Goal: Transaction & Acquisition: Subscribe to service/newsletter

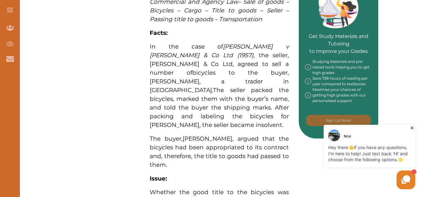
scroll to position [298, 0]
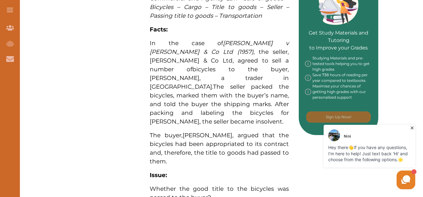
click at [412, 128] on icon at bounding box center [412, 128] width 3 height 3
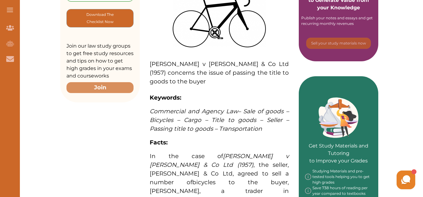
scroll to position [186, 0]
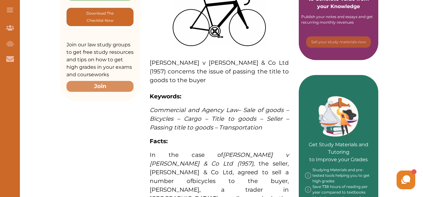
drag, startPoint x: 158, startPoint y: 62, endPoint x: 149, endPoint y: 62, distance: 9.3
click at [149, 62] on div "Carlos Federspiel v Charles Twigg & Co Ltd (1957) concerns the issue of passing…" at bounding box center [219, 199] width 159 height 498
drag, startPoint x: 149, startPoint y: 62, endPoint x: 200, endPoint y: 109, distance: 70.2
click at [200, 109] on div "Carlos Federspiel v Charles Twigg & Co Ltd (1957) concerns the issue of passing…" at bounding box center [219, 199] width 159 height 498
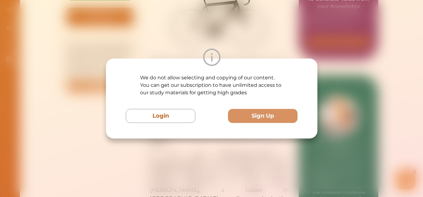
click at [366, 69] on div "We do not allow selecting and copying of our content. You can get our subscript…" at bounding box center [211, 98] width 423 height 197
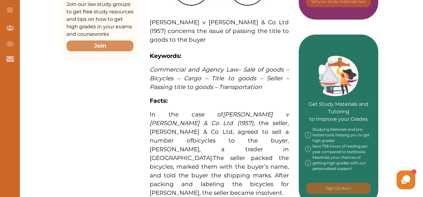
scroll to position [228, 0]
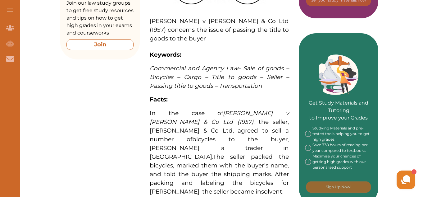
click at [94, 45] on button "Join" at bounding box center [100, 44] width 67 height 11
drag, startPoint x: 423, startPoint y: 75, endPoint x: 424, endPoint y: 85, distance: 10.3
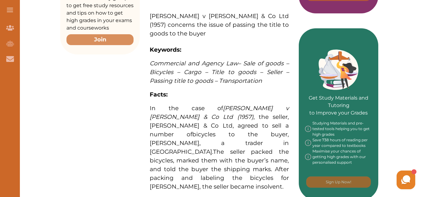
scroll to position [242, 0]
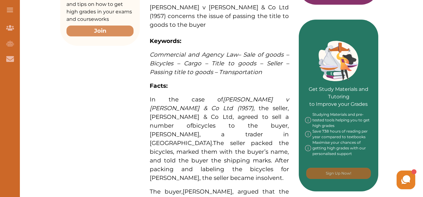
click at [176, 104] on p "In the case of Carlos Federspiel v Charles Twigg & Co Ltd (1957) , the seller, …" at bounding box center [219, 138] width 139 height 87
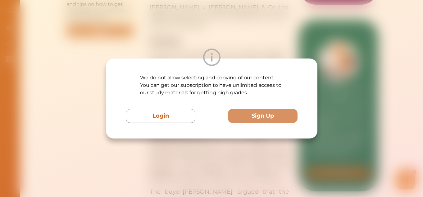
click at [176, 104] on div "We do not allow selecting and copying of our content. You can get our subscript…" at bounding box center [212, 98] width 172 height 49
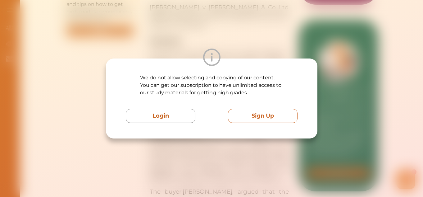
click at [263, 117] on button "Sign Up" at bounding box center [263, 116] width 70 height 14
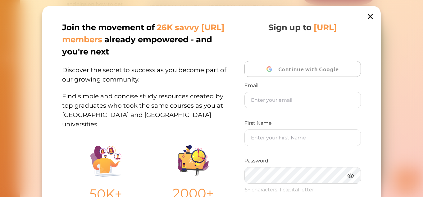
scroll to position [127, 0]
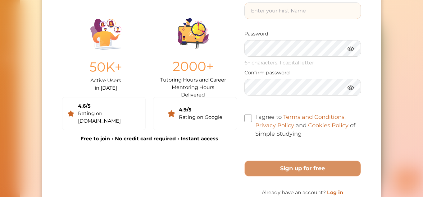
click at [257, 15] on input "text" at bounding box center [303, 11] width 116 height 16
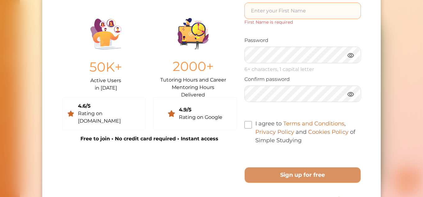
click at [260, 11] on input "text" at bounding box center [303, 11] width 116 height 16
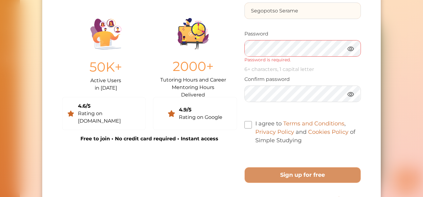
type input "Segopotso Serame"
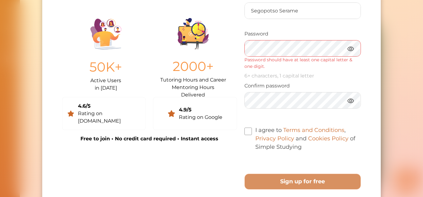
click at [349, 50] on img at bounding box center [350, 49] width 7 height 8
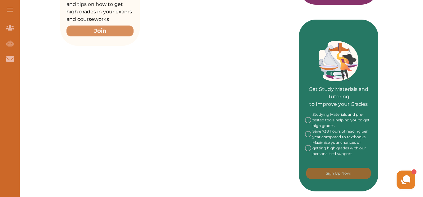
click at [344, 171] on div "[PERSON_NAME] Hey there 👋 If you have any questions, I'm here to help! Just tex…" at bounding box center [345, 180] width 143 height 22
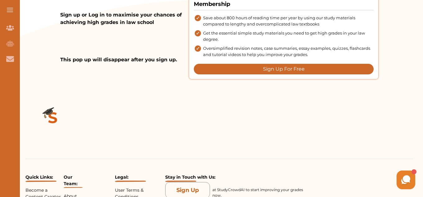
scroll to position [572, 0]
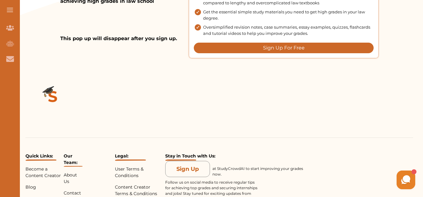
click at [298, 47] on button "Sign Up For Free" at bounding box center [284, 48] width 180 height 11
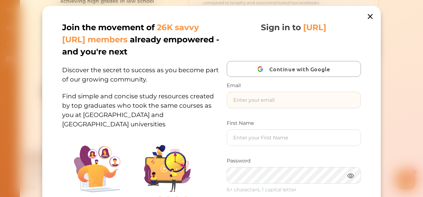
type input "Segopotso Serame"
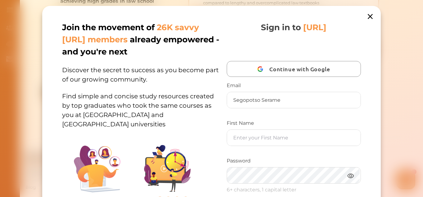
scroll to position [135, 0]
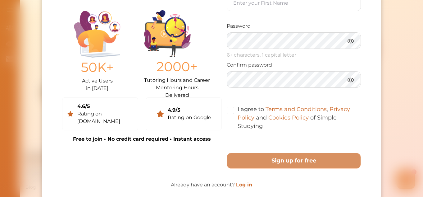
click at [350, 43] on img at bounding box center [350, 41] width 7 height 8
click at [242, 100] on div "Sign in to StudyCrowd.AI Continue with Google Email Segopotso Serame First Name…" at bounding box center [294, 17] width 134 height 261
click at [351, 82] on img at bounding box center [350, 80] width 7 height 8
click at [231, 111] on span at bounding box center [230, 110] width 7 height 7
click at [263, 122] on input "I agree to Terms and Conditions , Privacy Policy and Cookies Policy of Simple S…" at bounding box center [263, 122] width 0 height 0
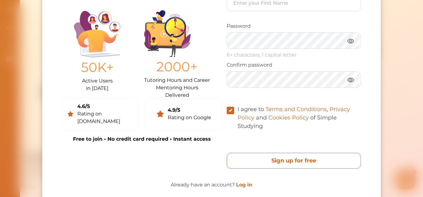
click at [281, 163] on free "Sign up for free" at bounding box center [294, 161] width 134 height 16
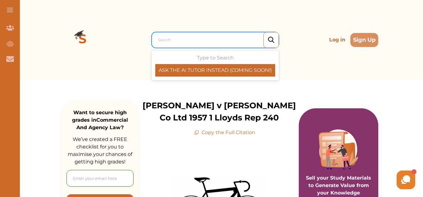
click at [236, 41] on div at bounding box center [217, 39] width 118 height 9
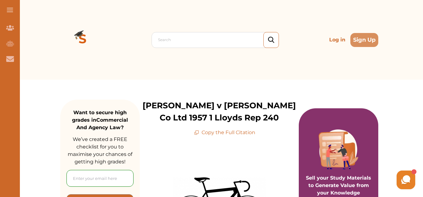
click at [310, 69] on div "Search Log in Sign Up" at bounding box center [219, 40] width 318 height 80
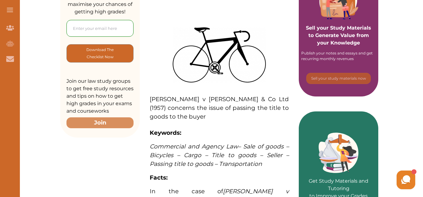
scroll to position [146, 0]
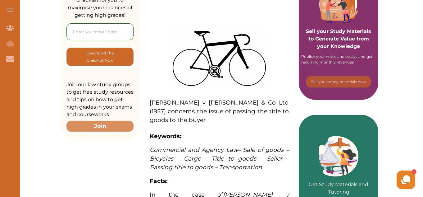
click at [159, 100] on span "[PERSON_NAME] v [PERSON_NAME] & Co Ltd (1957) concerns the issue of passing the…" at bounding box center [219, 111] width 139 height 25
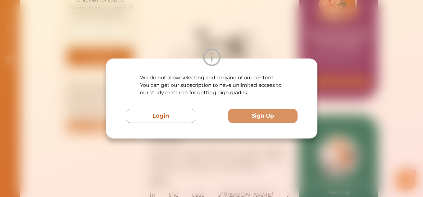
click at [352, 87] on div "We do not allow selecting and copying of our content. You can get our subscript…" at bounding box center [211, 98] width 423 height 197
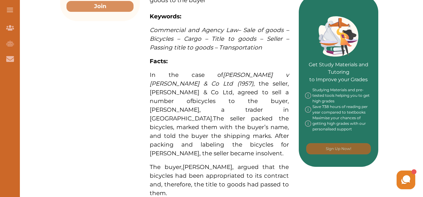
scroll to position [260, 0]
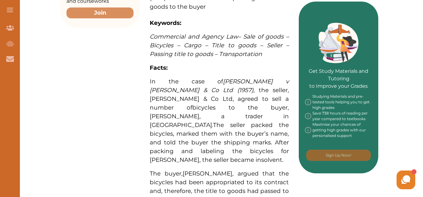
click at [277, 174] on div "[PERSON_NAME] Hey there 👋 If you have any questions, I'm here to help! Just tex…" at bounding box center [345, 180] width 143 height 22
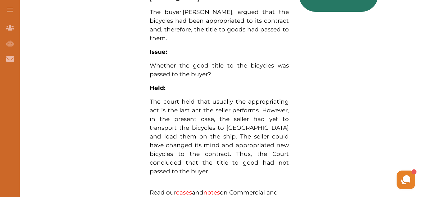
scroll to position [413, 0]
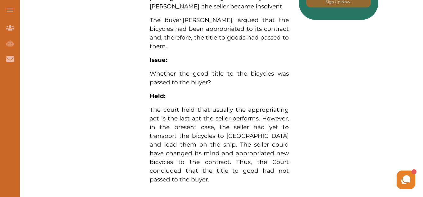
click at [262, 170] on p "The court held that usually the appropriating act is the last act the seller pe…" at bounding box center [219, 144] width 139 height 78
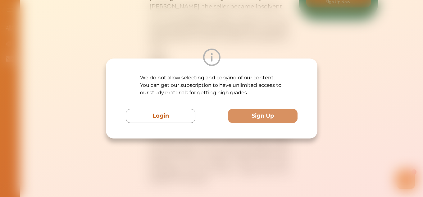
click at [269, 178] on div "We do not allow selecting and copying of our content. You can get our subscript…" at bounding box center [211, 98] width 423 height 197
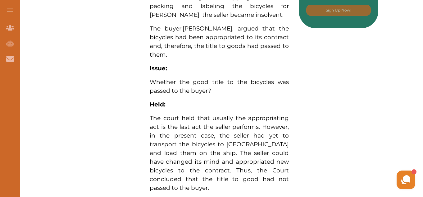
scroll to position [406, 0]
